Goal: Transaction & Acquisition: Subscribe to service/newsletter

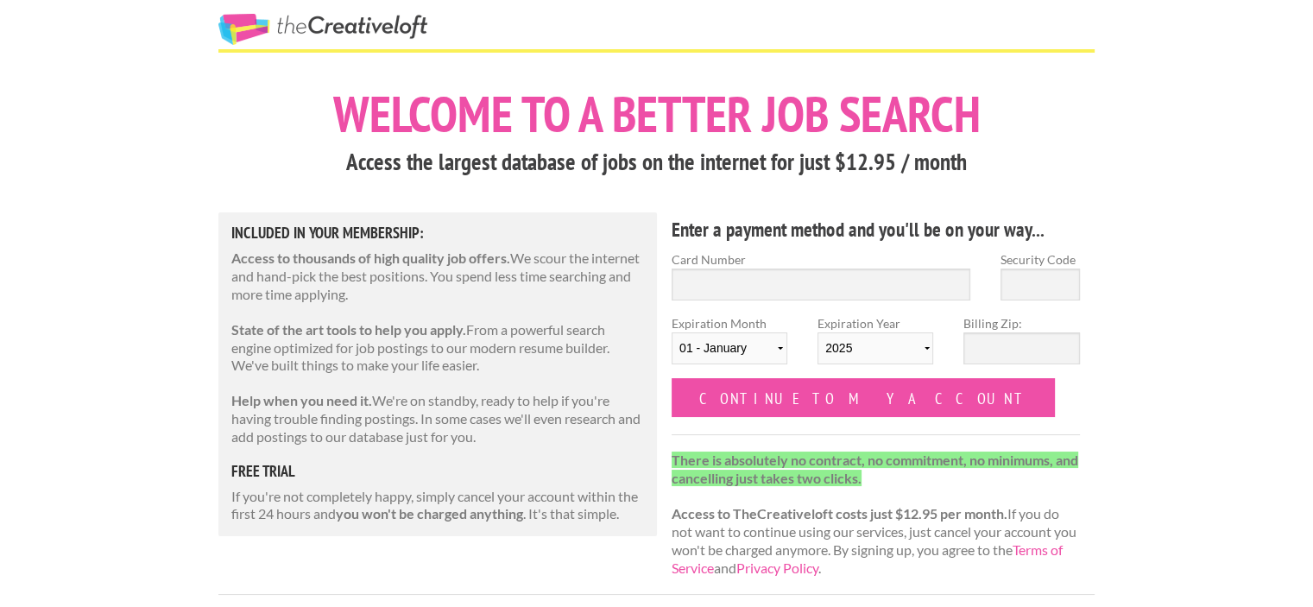
scroll to position [27, 0]
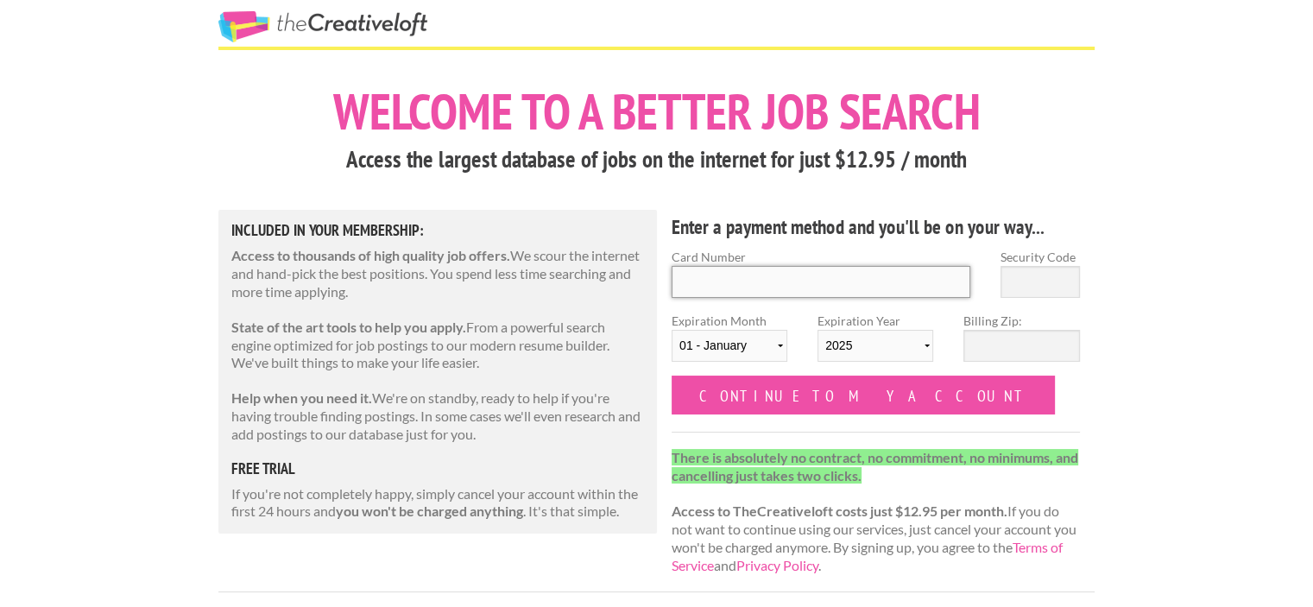
click at [863, 281] on input "Card Number" at bounding box center [821, 282] width 299 height 32
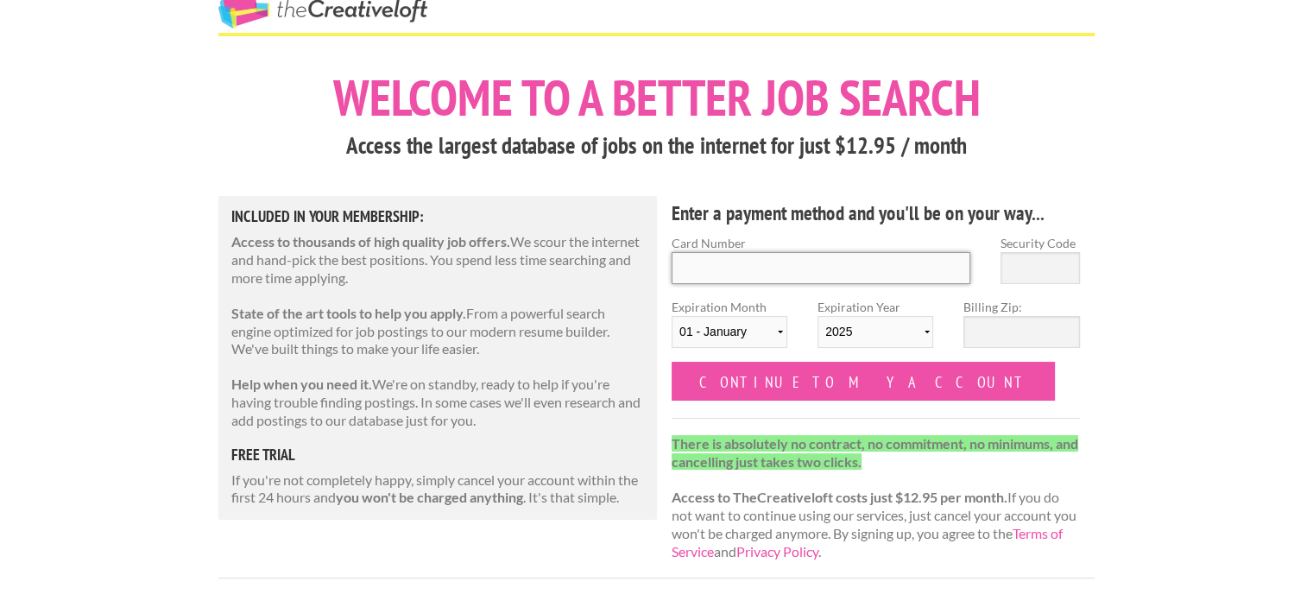
scroll to position [47, 0]
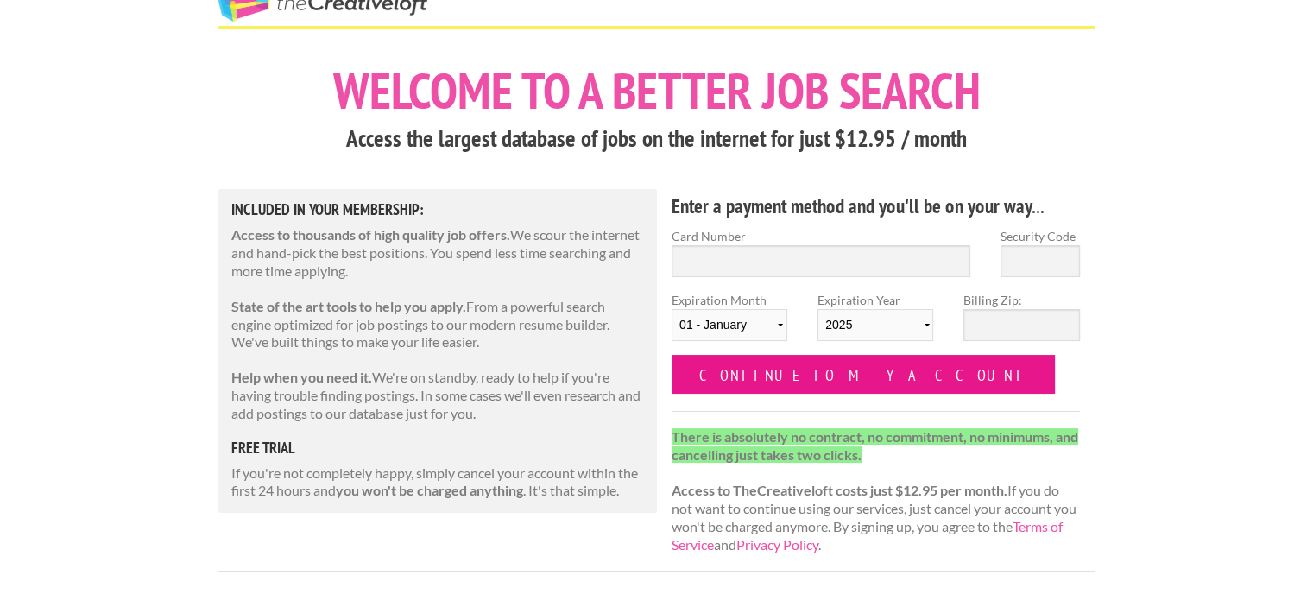
click at [804, 376] on input "Continue to my account" at bounding box center [863, 374] width 383 height 39
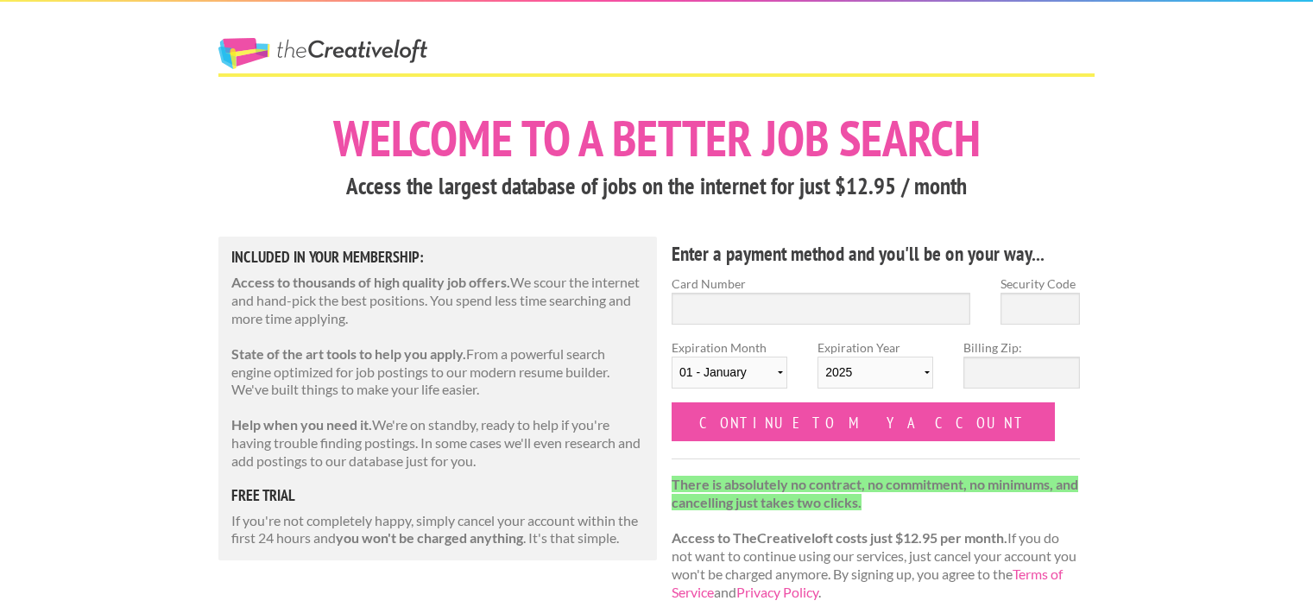
scroll to position [47, 0]
click at [725, 311] on input "Card Number" at bounding box center [821, 309] width 299 height 32
